Goal: Communication & Community: Answer question/provide support

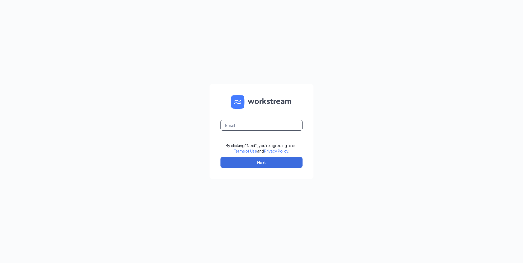
click at [246, 125] on input "text" at bounding box center [261, 125] width 82 height 11
type input "itzel89.wingstop@gmail.com"
click at [255, 162] on button "Next" at bounding box center [261, 162] width 82 height 11
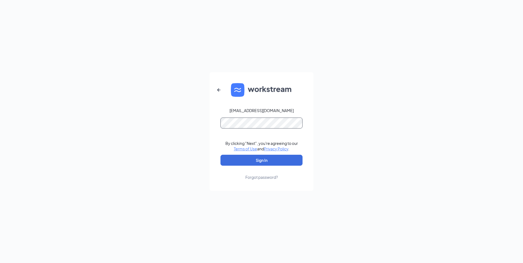
click at [220, 155] on button "Sign In" at bounding box center [261, 160] width 82 height 11
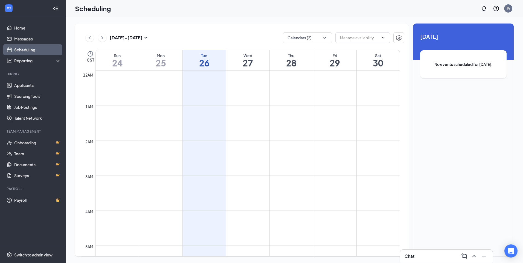
scroll to position [269, 0]
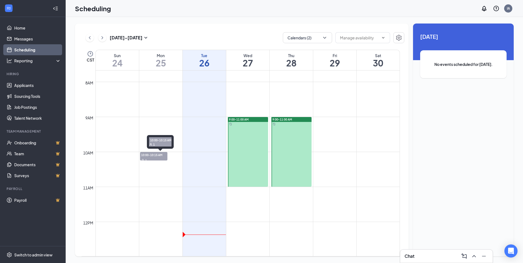
click at [157, 156] on span "10:00-10:15 AM" at bounding box center [153, 154] width 27 height 5
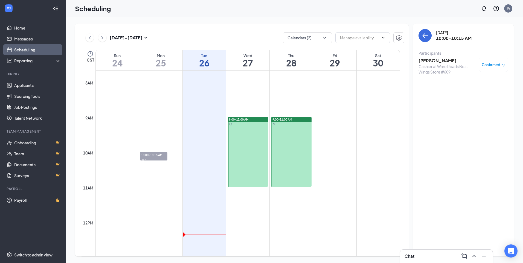
click at [493, 66] on span "Confirmed" at bounding box center [491, 64] width 19 height 5
click at [481, 91] on span "Mark complete" at bounding box center [475, 92] width 27 height 6
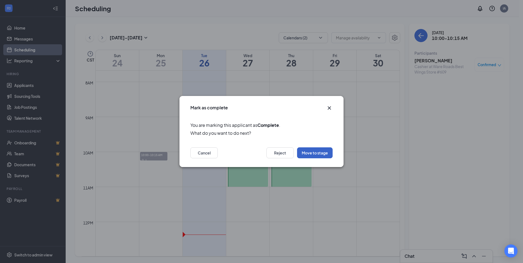
click at [311, 153] on button "Move to stage" at bounding box center [315, 152] width 36 height 11
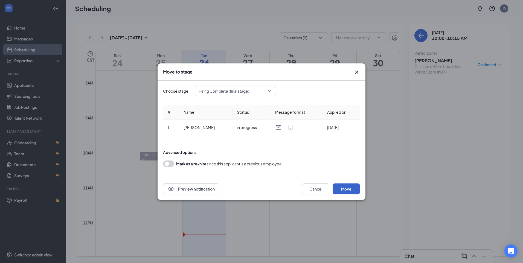
click at [353, 191] on button "Move" at bounding box center [346, 189] width 27 height 11
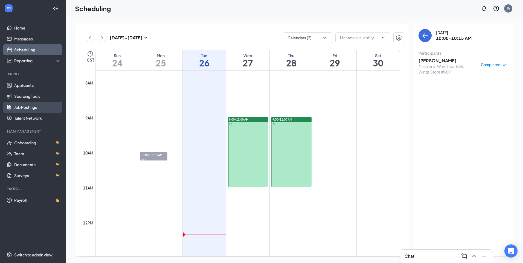
click at [32, 107] on link "Job Postings" at bounding box center [37, 107] width 47 height 11
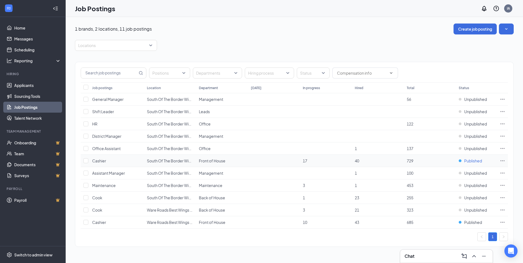
click at [479, 160] on span "Published" at bounding box center [473, 160] width 18 height 5
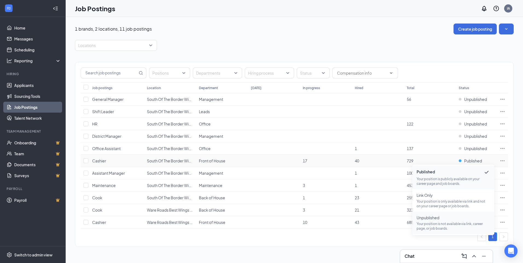
click at [426, 217] on span "Unpublished" at bounding box center [453, 217] width 73 height 5
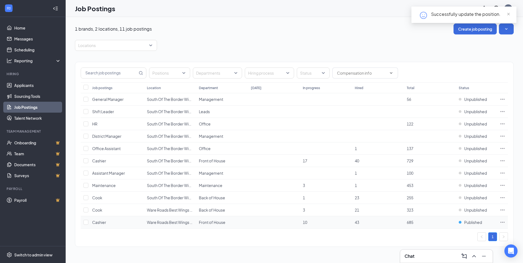
click at [501, 222] on icon "Ellipses" at bounding box center [502, 222] width 5 height 5
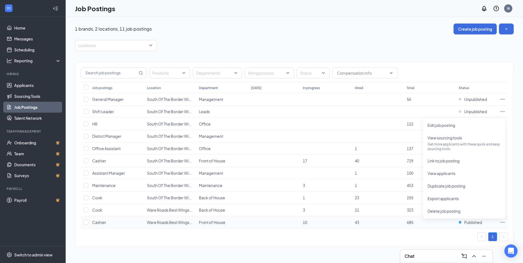
click at [504, 223] on icon "Ellipses" at bounding box center [502, 222] width 5 height 5
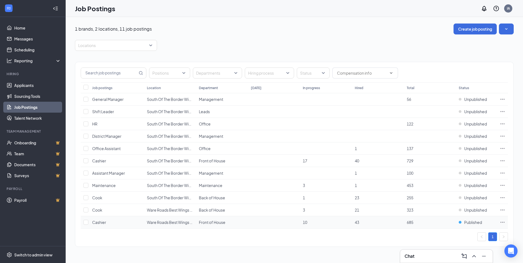
click at [503, 222] on icon "Ellipses" at bounding box center [503, 222] width 4 height 1
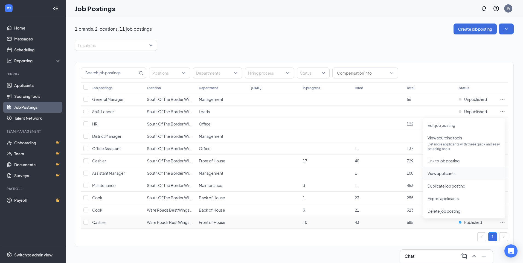
click at [448, 171] on span "View applicants" at bounding box center [441, 173] width 28 height 5
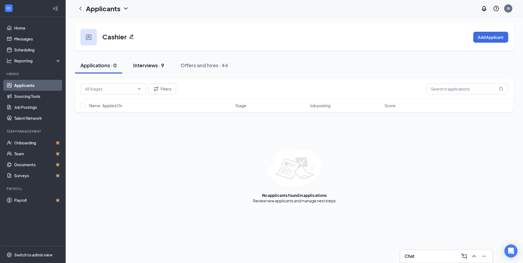
click at [150, 67] on div "Interviews · 9" at bounding box center [148, 65] width 31 height 7
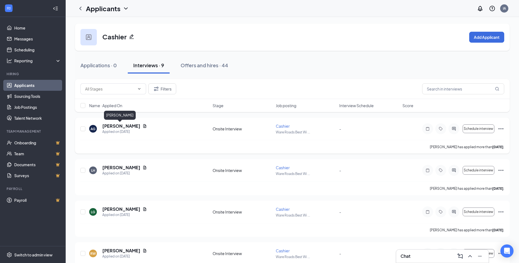
click at [126, 127] on h5 "Aneth Garcia" at bounding box center [121, 126] width 38 height 6
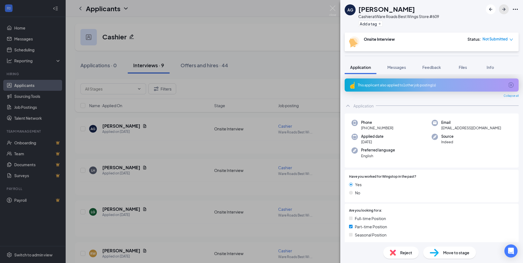
click at [504, 8] on icon "ArrowRight" at bounding box center [504, 9] width 7 height 7
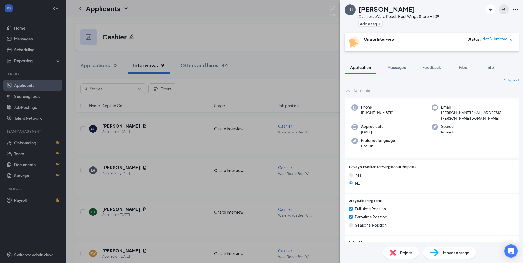
click at [504, 8] on icon "ArrowRight" at bounding box center [504, 9] width 7 height 7
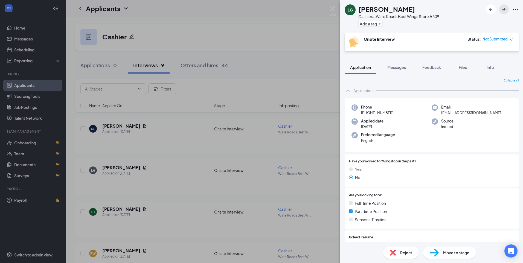
click at [504, 8] on icon "ArrowRight" at bounding box center [504, 9] width 7 height 7
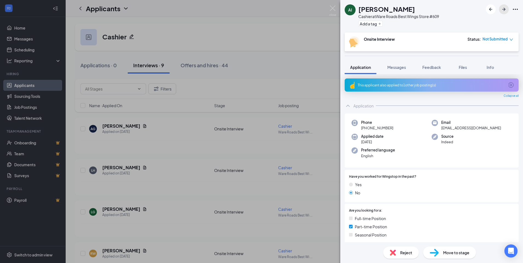
click at [504, 8] on icon "ArrowRight" at bounding box center [504, 9] width 7 height 7
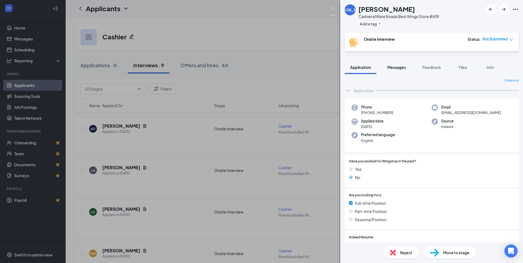
click at [393, 67] on span "Messages" at bounding box center [396, 67] width 19 height 5
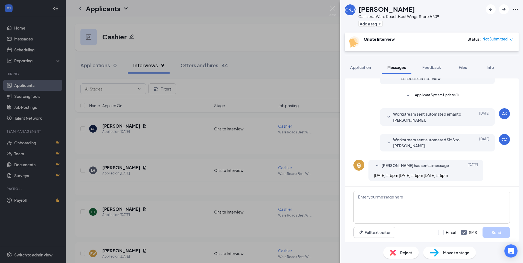
scroll to position [31, 0]
click at [377, 198] on textarea at bounding box center [431, 207] width 156 height 33
type textarea "H"
drag, startPoint x: 462, startPoint y: 197, endPoint x: 461, endPoint y: 205, distance: 8.2
click at [461, 198] on textarea "Good afternoon, are you still interested in the position still?" at bounding box center [431, 207] width 156 height 33
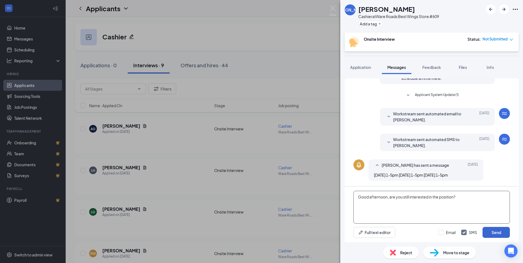
type textarea "Good afternoon, are you still interested in the position?"
click at [494, 232] on button "Send" at bounding box center [495, 232] width 27 height 11
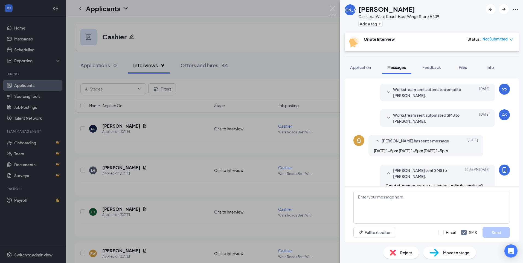
scroll to position [66, 0]
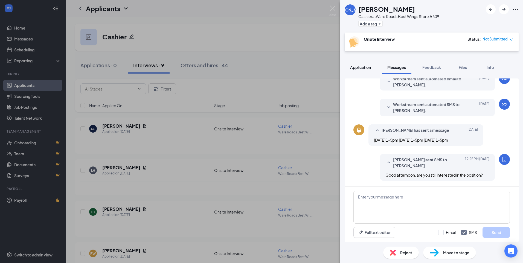
click at [367, 67] on span "Application" at bounding box center [360, 67] width 21 height 5
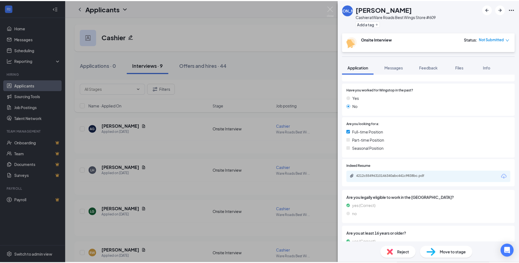
scroll to position [82, 0]
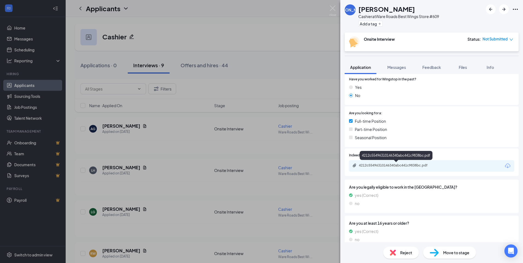
click at [400, 165] on div "4212c55496310146340abc441c9838bc.pdf" at bounding box center [397, 165] width 77 height 4
click at [335, 9] on img at bounding box center [332, 10] width 7 height 11
